Goal: Navigation & Orientation: Find specific page/section

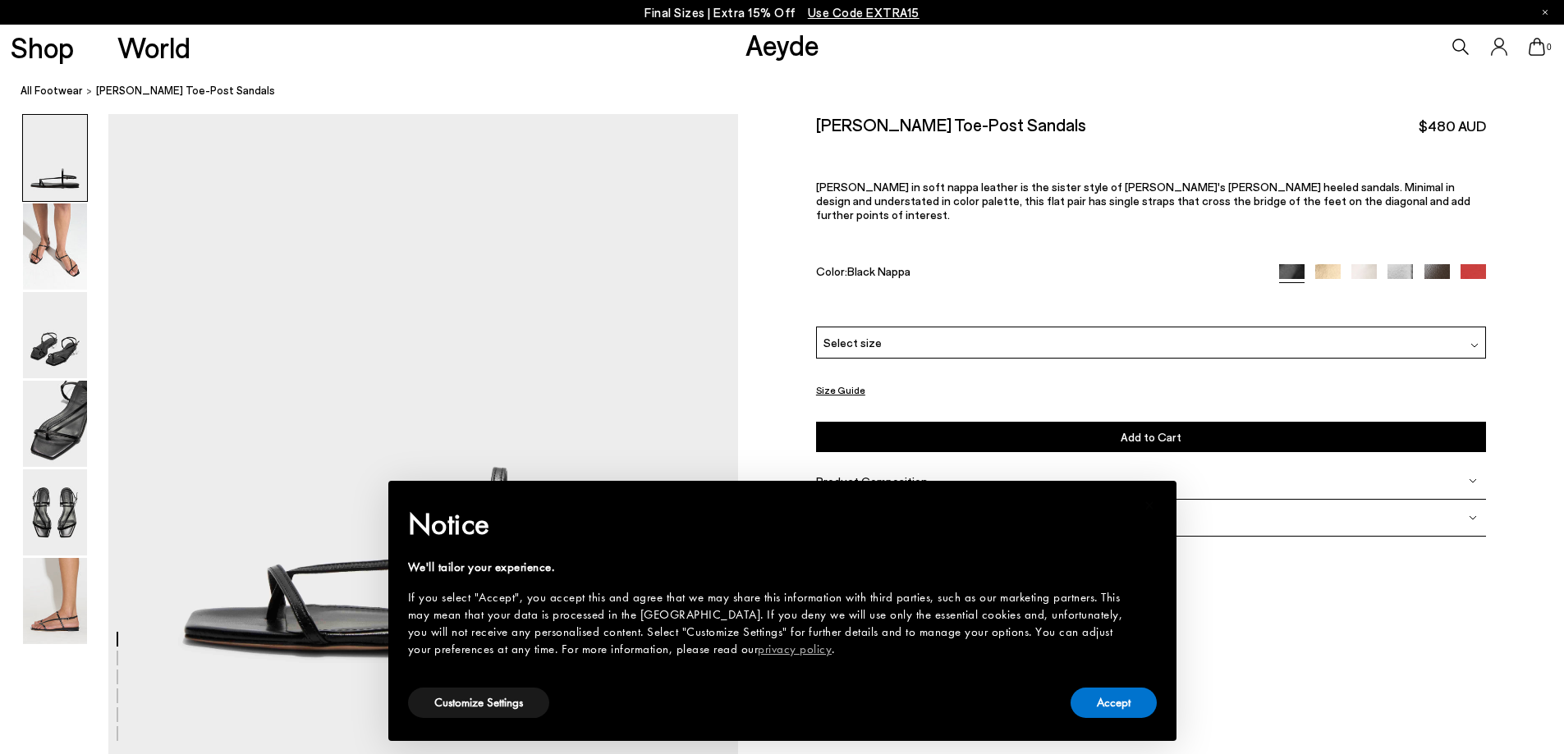
click at [1108, 703] on button "Accept" at bounding box center [1113, 703] width 86 height 30
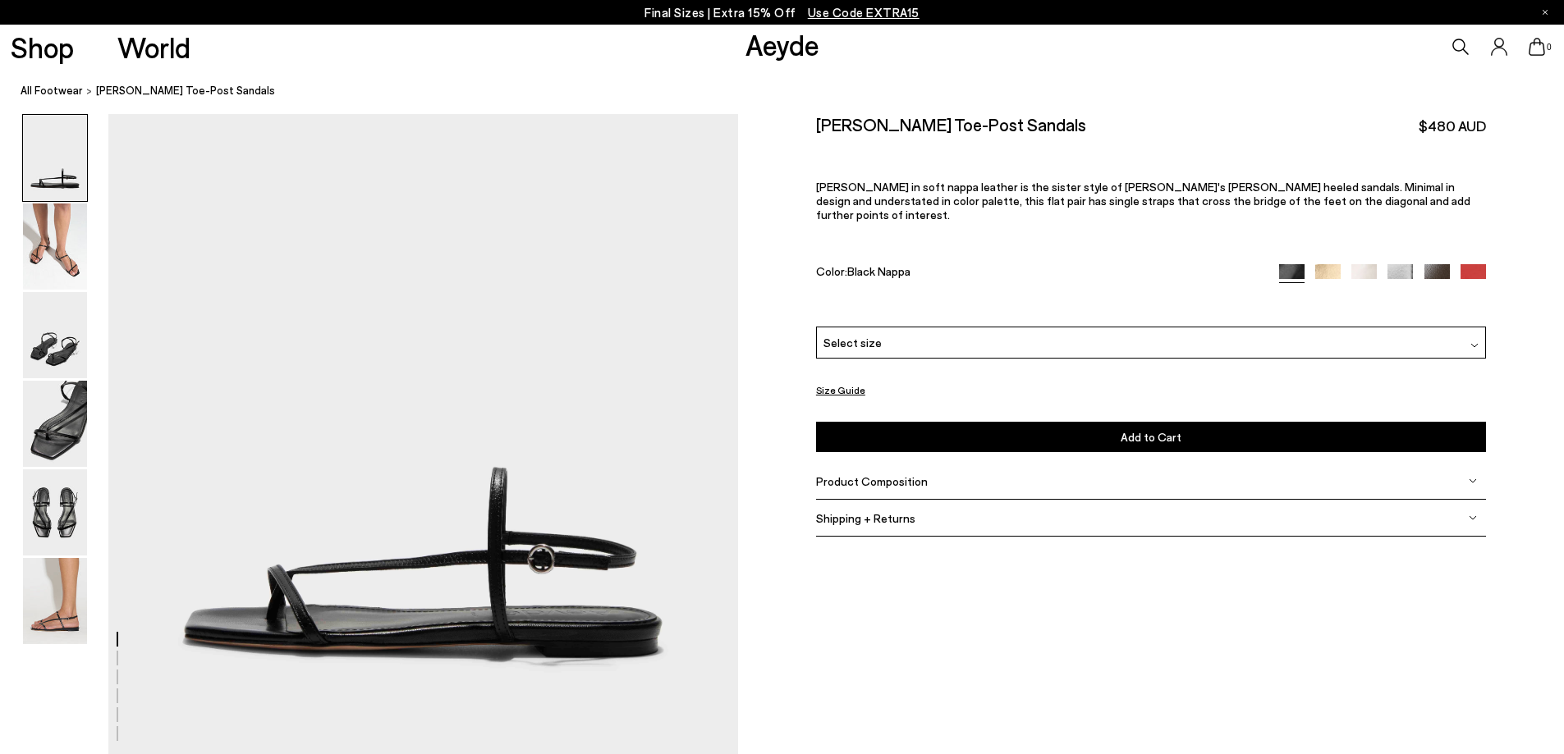
click at [1328, 264] on img at bounding box center [1327, 276] width 25 height 25
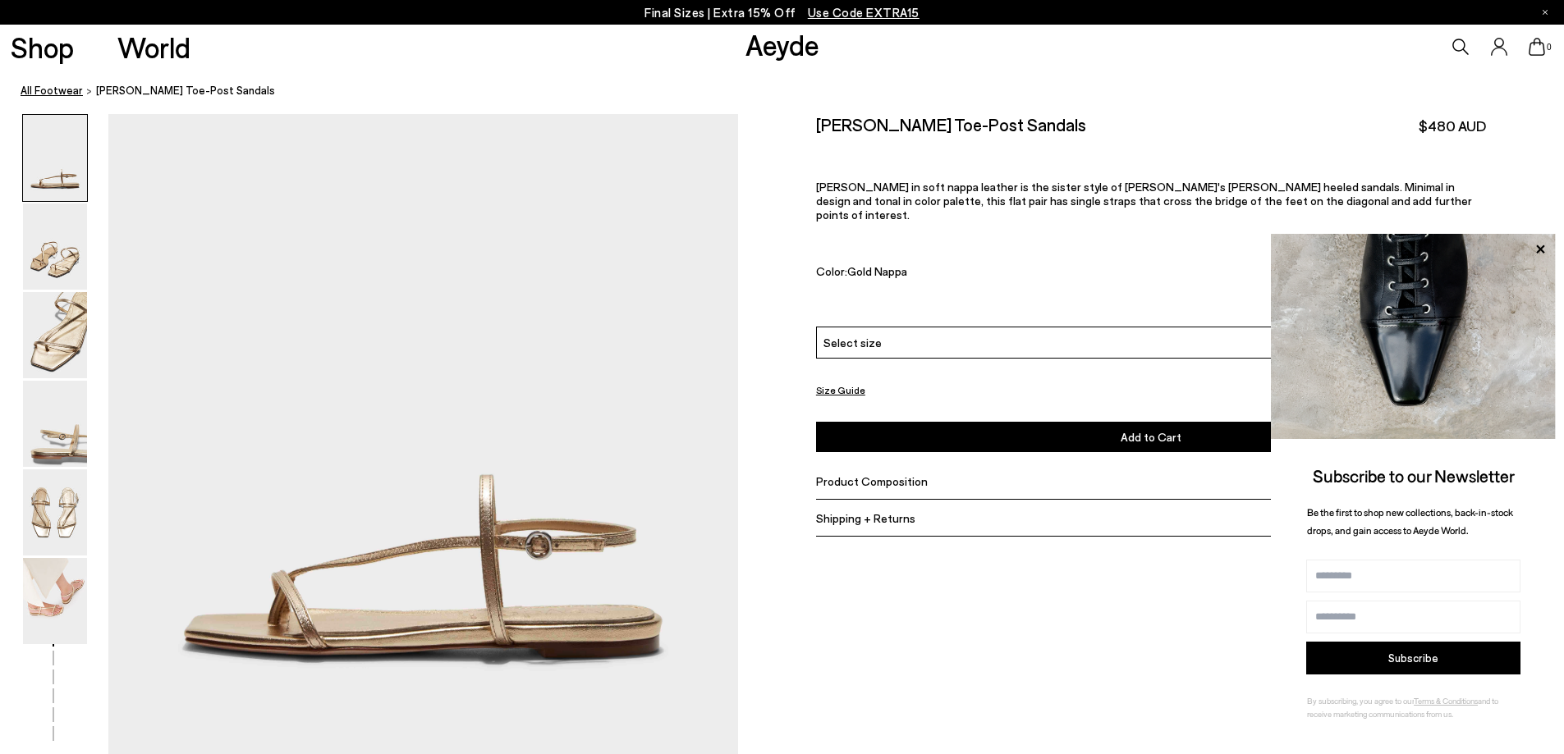
click at [55, 90] on link "All Footwear" at bounding box center [52, 90] width 62 height 17
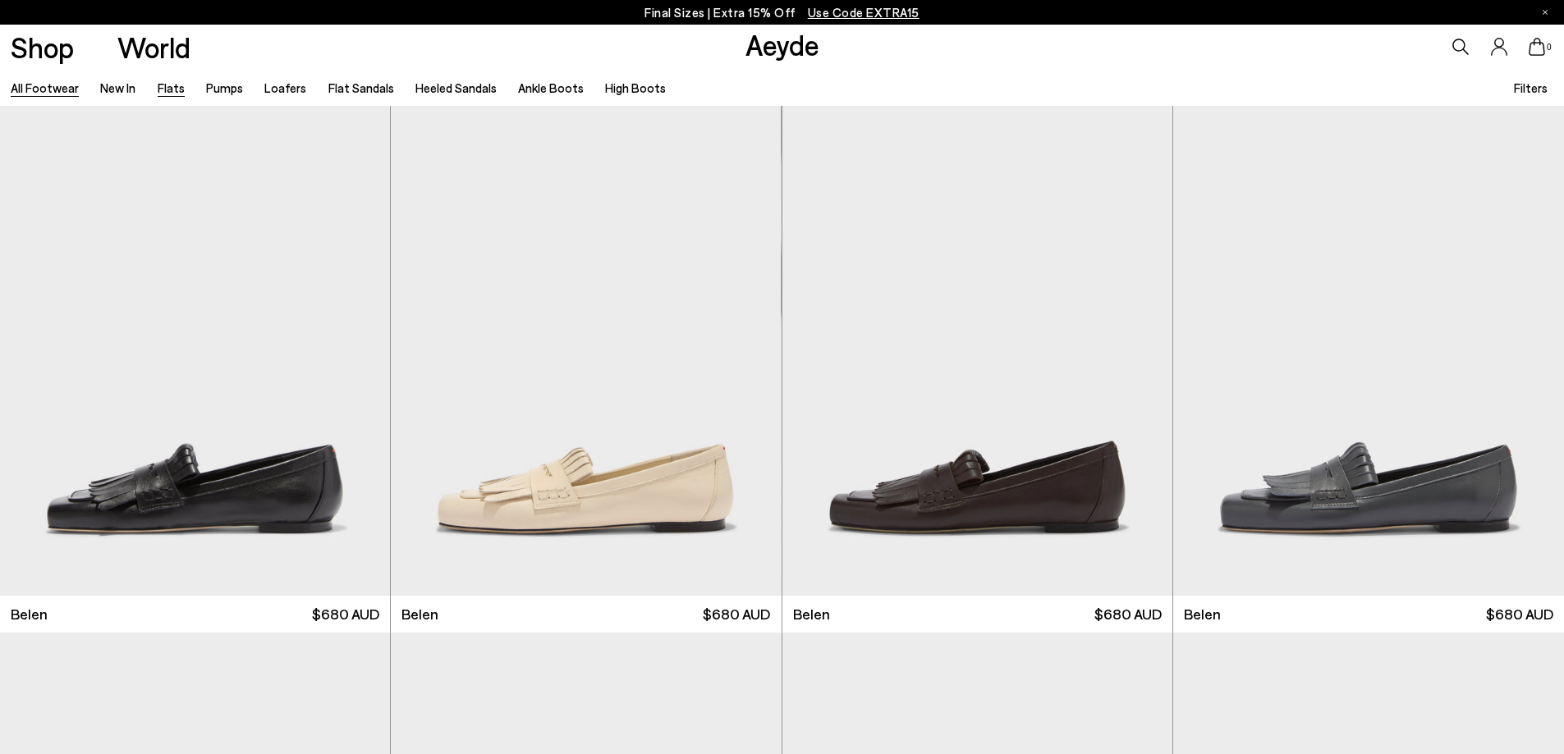
click at [173, 86] on link "Flats" at bounding box center [171, 87] width 27 height 15
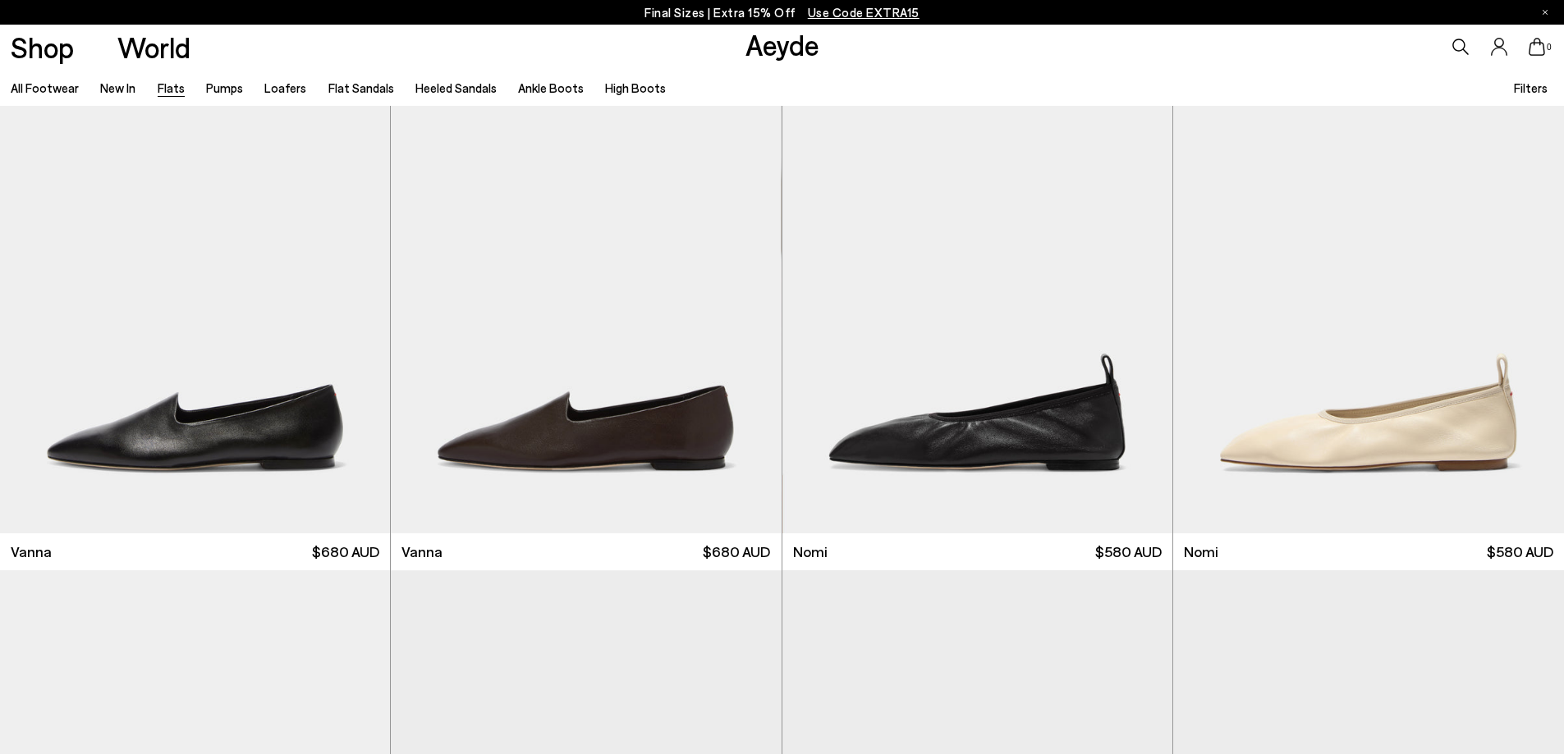
scroll to position [589, 0]
click at [364, 86] on link "Flat Sandals" at bounding box center [361, 87] width 66 height 15
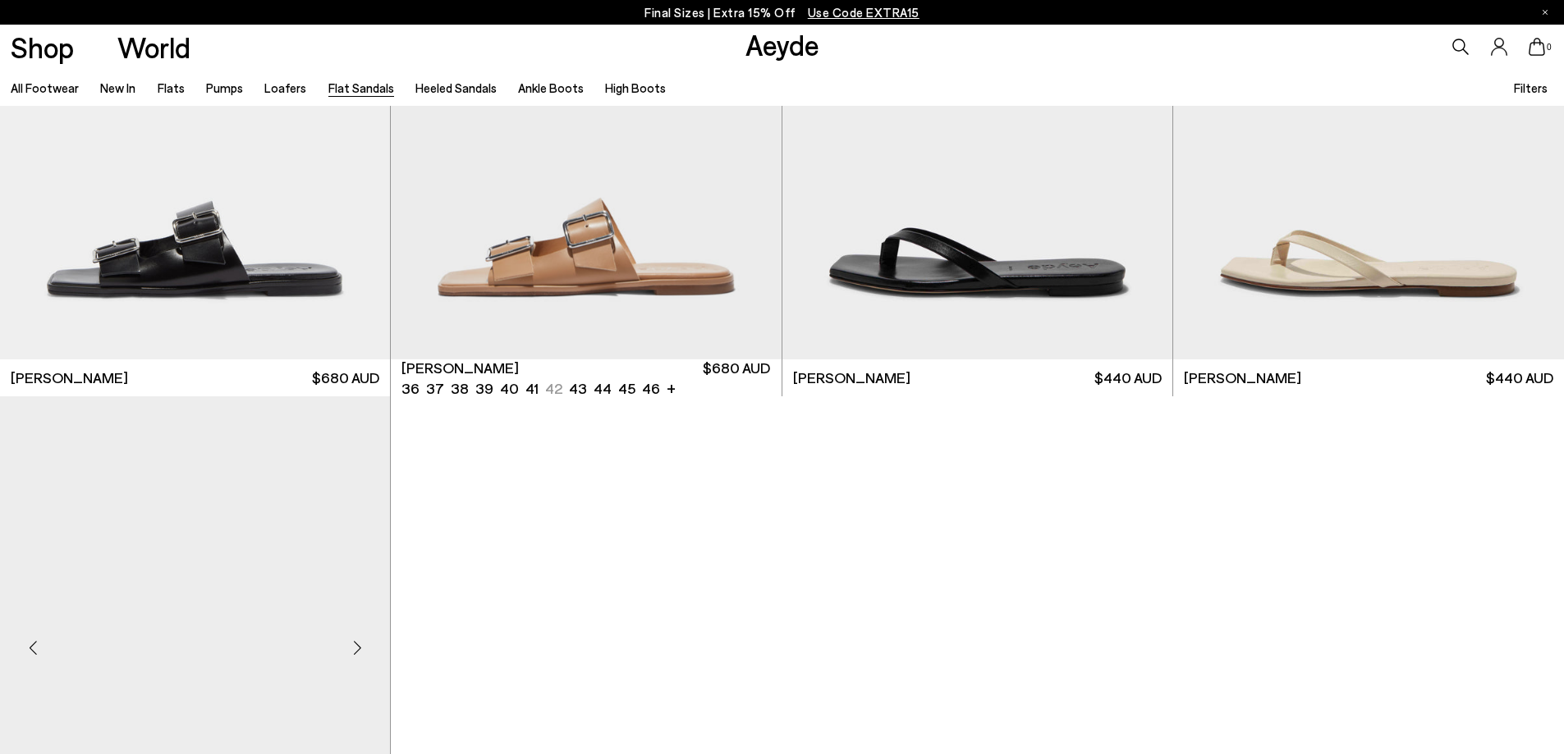
scroll to position [3119, 0]
